Goal: Find specific page/section: Find specific page/section

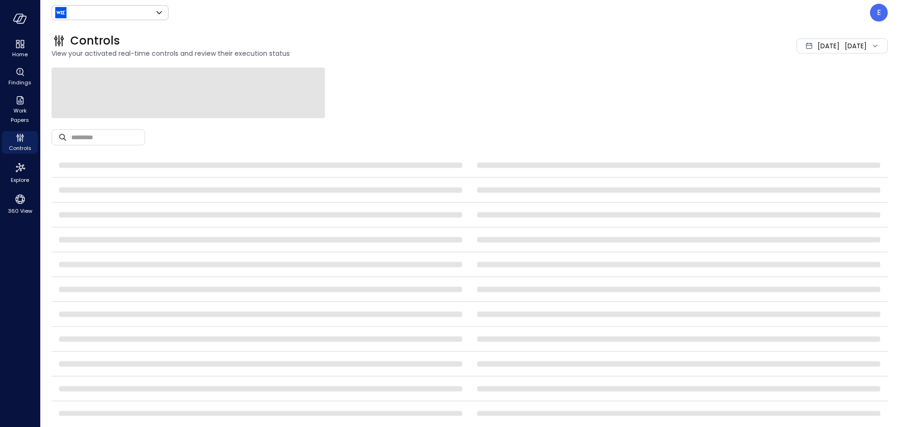
type input "******"
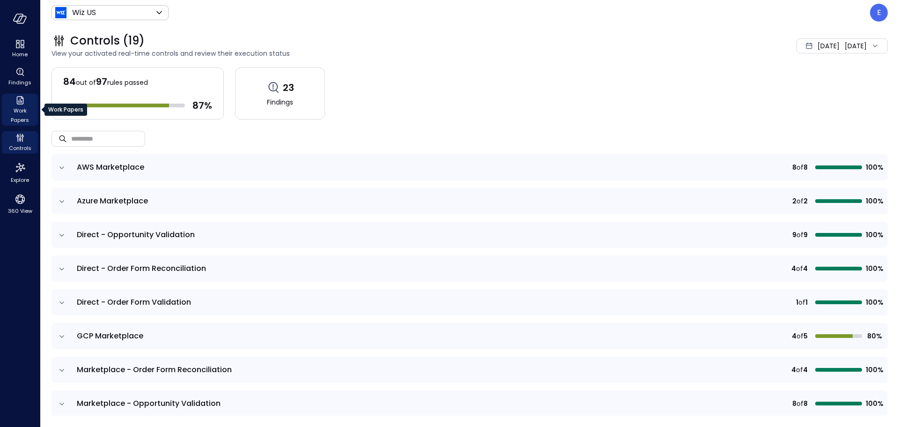
click at [17, 108] on span "Work Papers" at bounding box center [20, 115] width 29 height 19
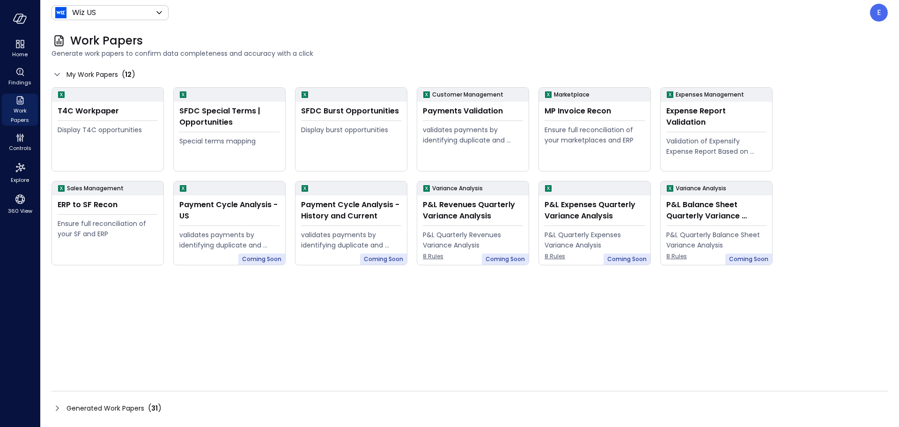
click at [52, 409] on icon at bounding box center [57, 407] width 11 height 11
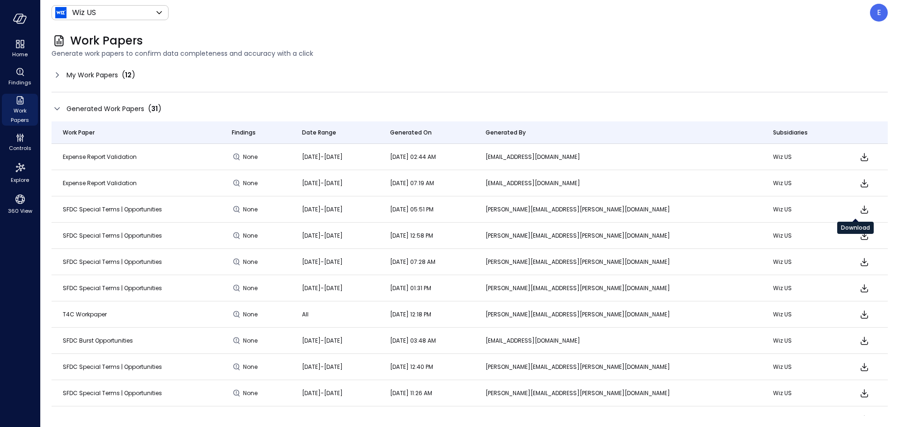
click at [859, 211] on icon "Download" at bounding box center [864, 209] width 11 height 11
